Goal: Information Seeking & Learning: Learn about a topic

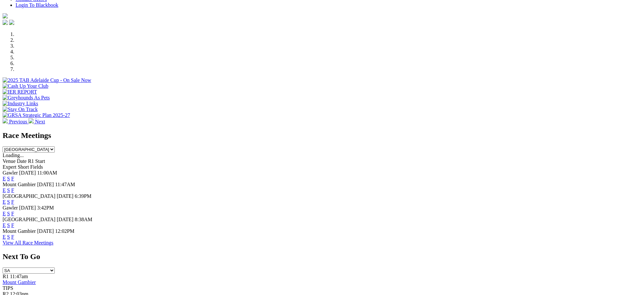
scroll to position [162, 0]
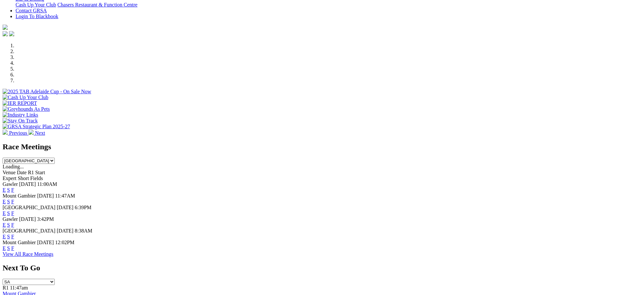
click at [53, 257] on link "View All Race Meetings" at bounding box center [28, 254] width 51 height 6
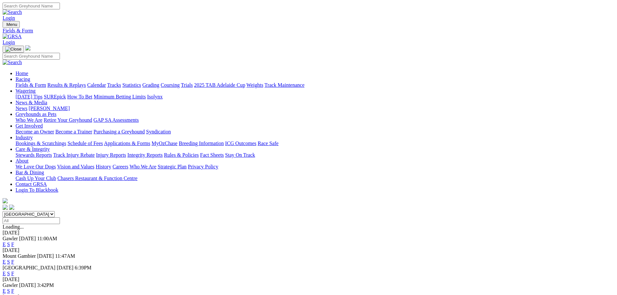
click at [60, 217] on input "Select date" at bounding box center [31, 220] width 57 height 7
type input "Thursday, 9 Oct 2025"
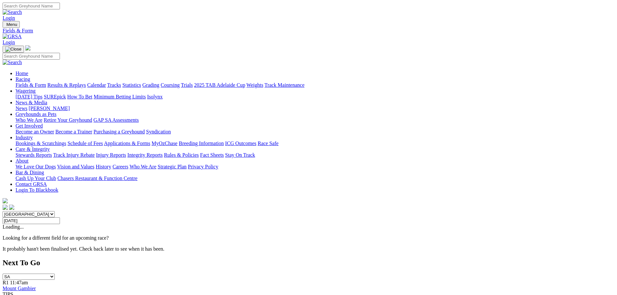
click at [106, 82] on link "Calendar" at bounding box center [96, 85] width 19 height 6
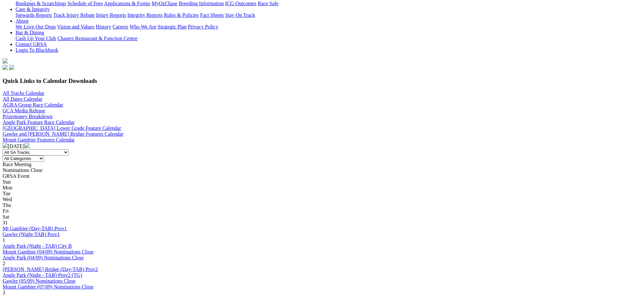
scroll to position [130, 0]
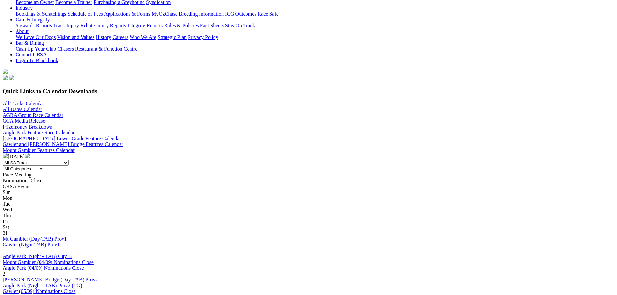
click at [30, 153] on img at bounding box center [27, 155] width 5 height 5
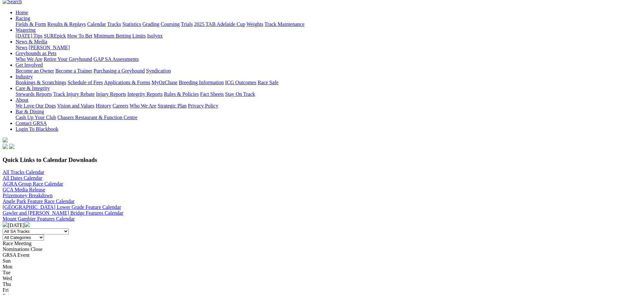
scroll to position [130, 0]
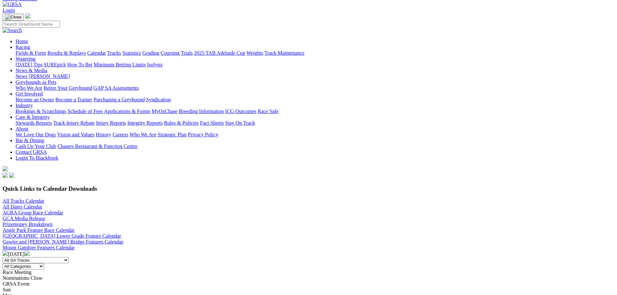
scroll to position [97, 0]
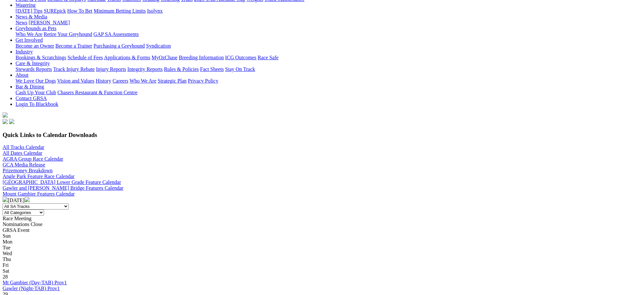
scroll to position [97, 0]
